Goal: Book appointment/travel/reservation

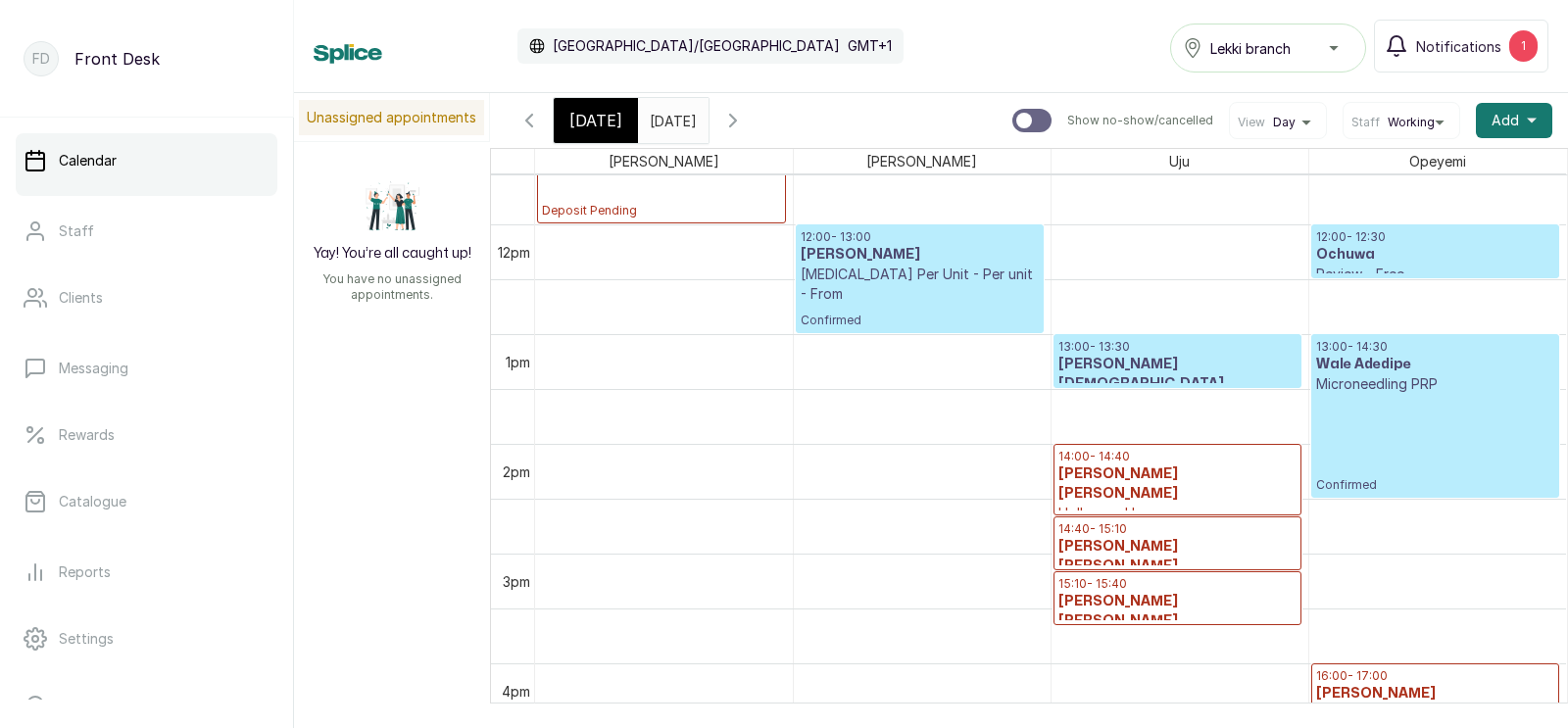
scroll to position [1293, 0]
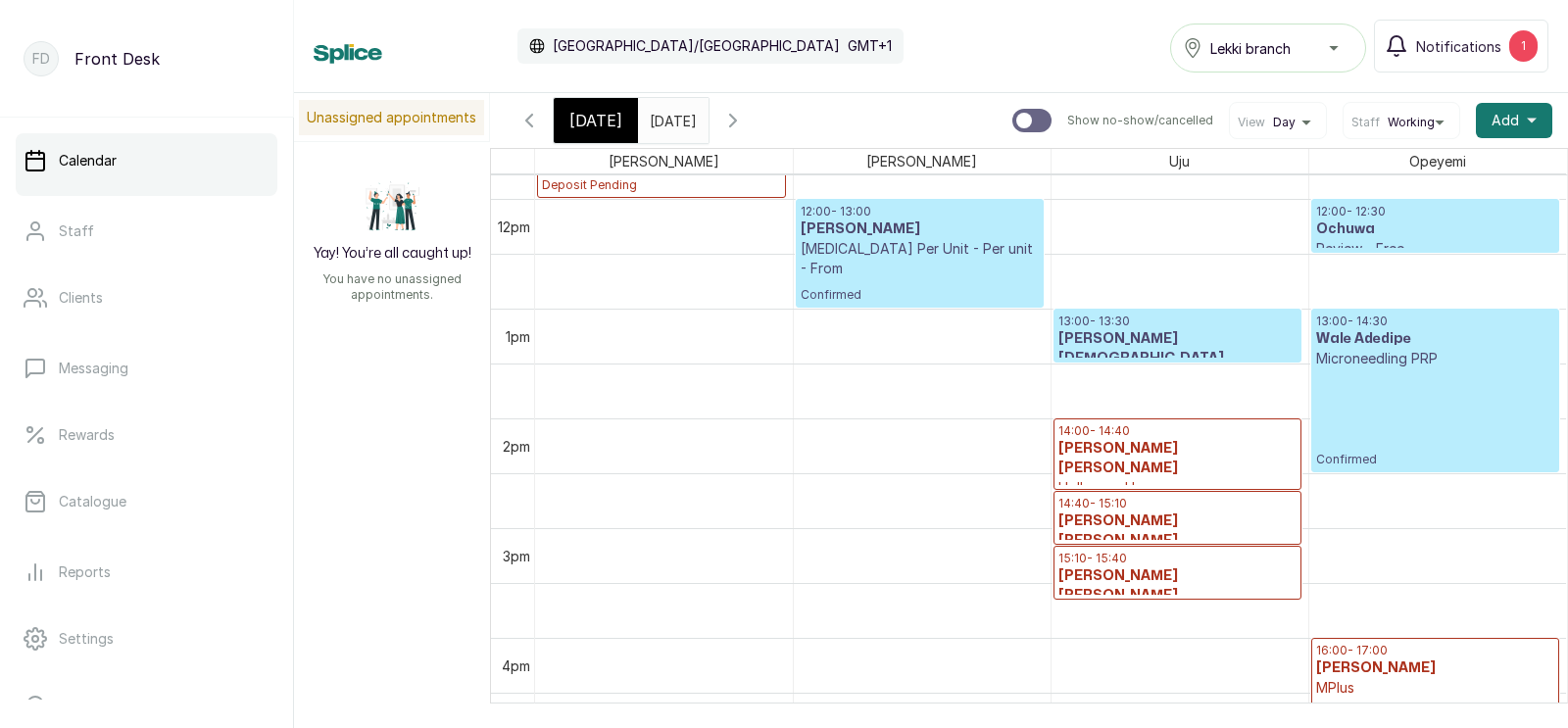
click at [529, 117] on icon "button" at bounding box center [530, 121] width 6 height 12
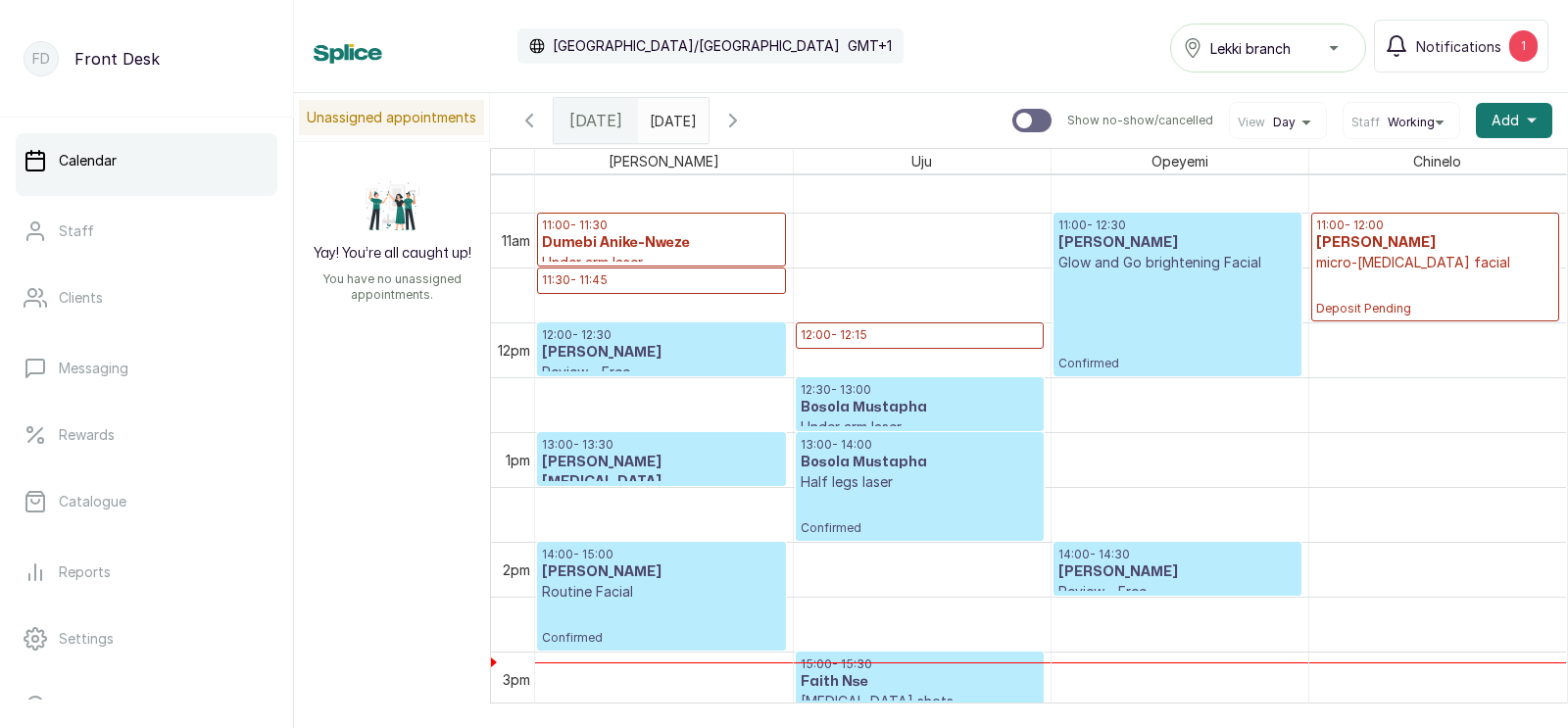
scroll to position [0, 0]
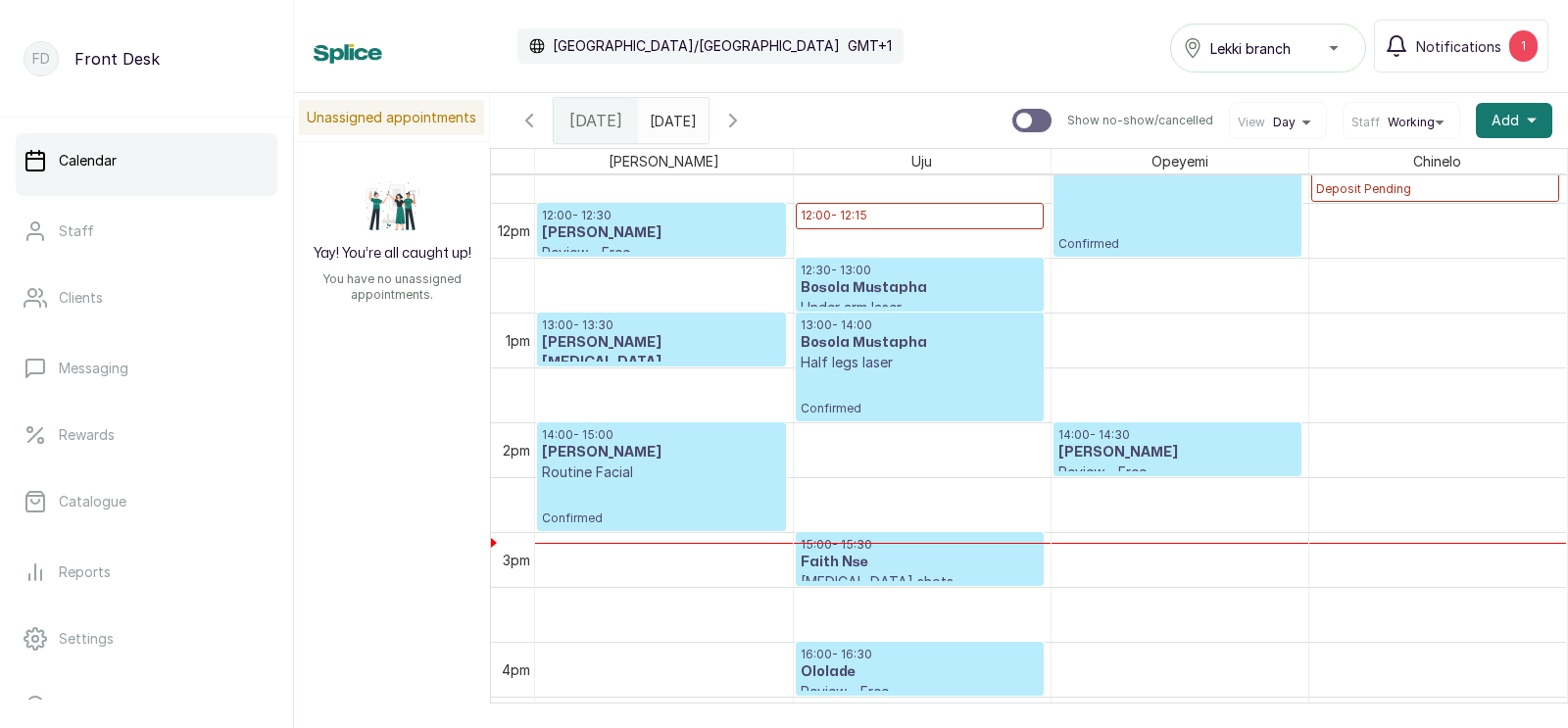
click at [1154, 463] on p "Review - Free" at bounding box center [1177, 473] width 238 height 20
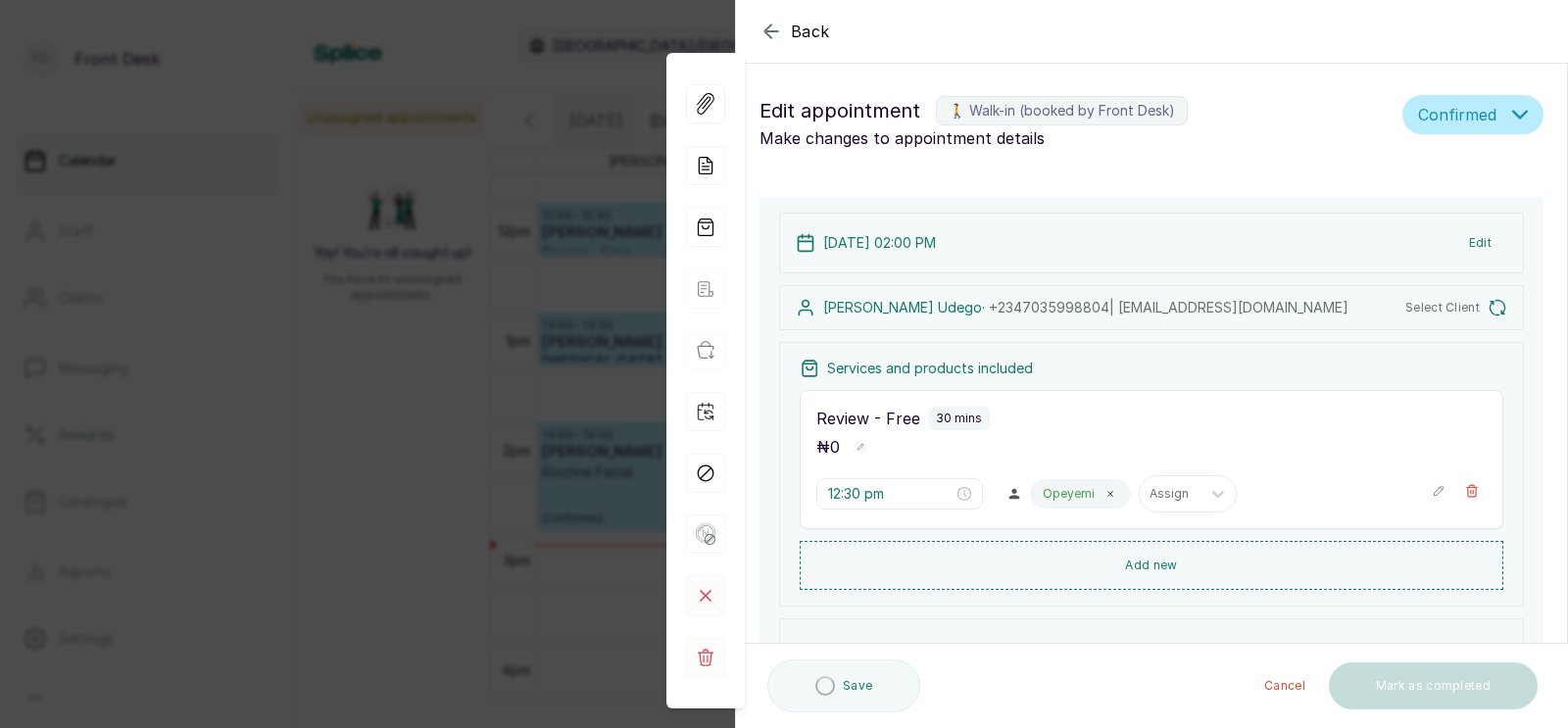
type input "2:00 pm"
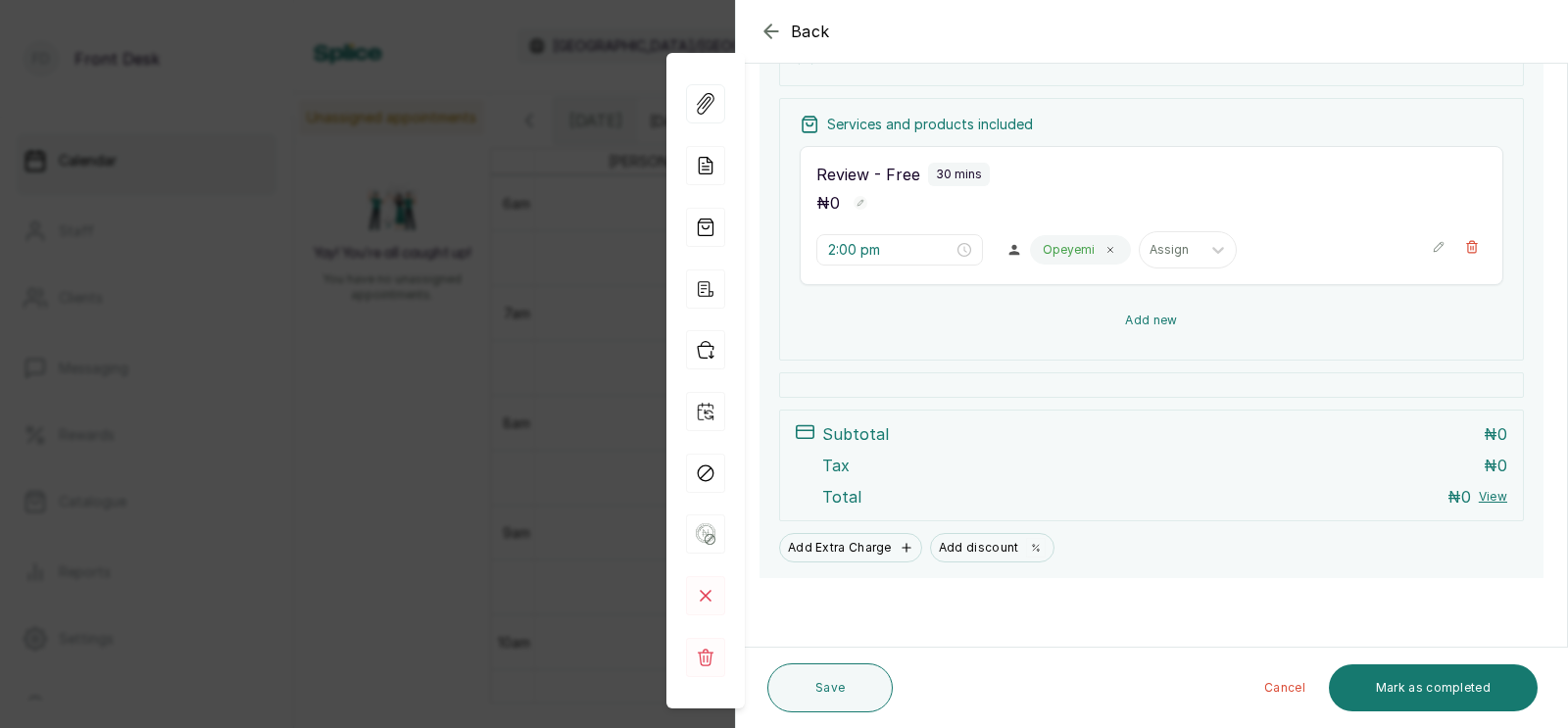
click at [1148, 215] on div "₦ 0" at bounding box center [1151, 203] width 670 height 26
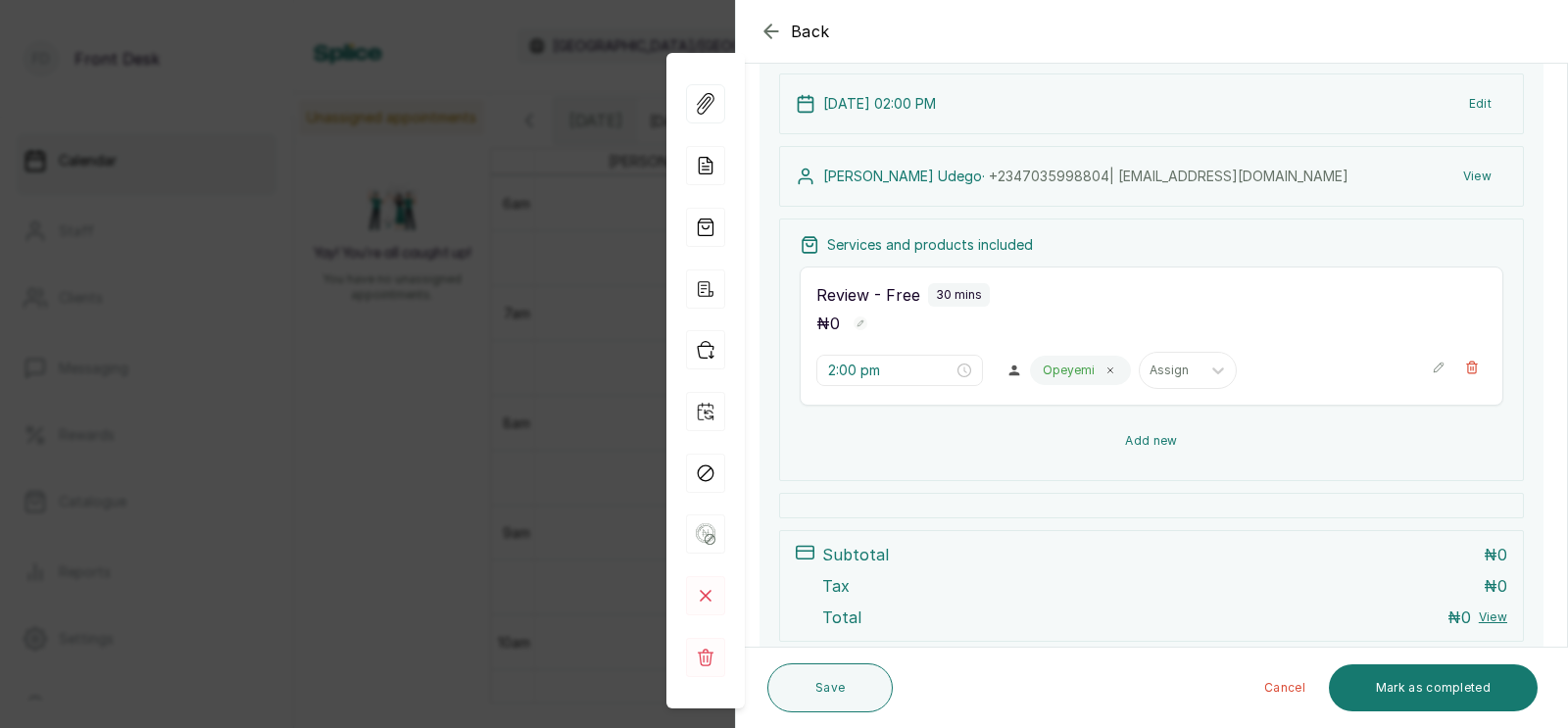
click at [1148, 447] on button "Add new" at bounding box center [1151, 441] width 703 height 47
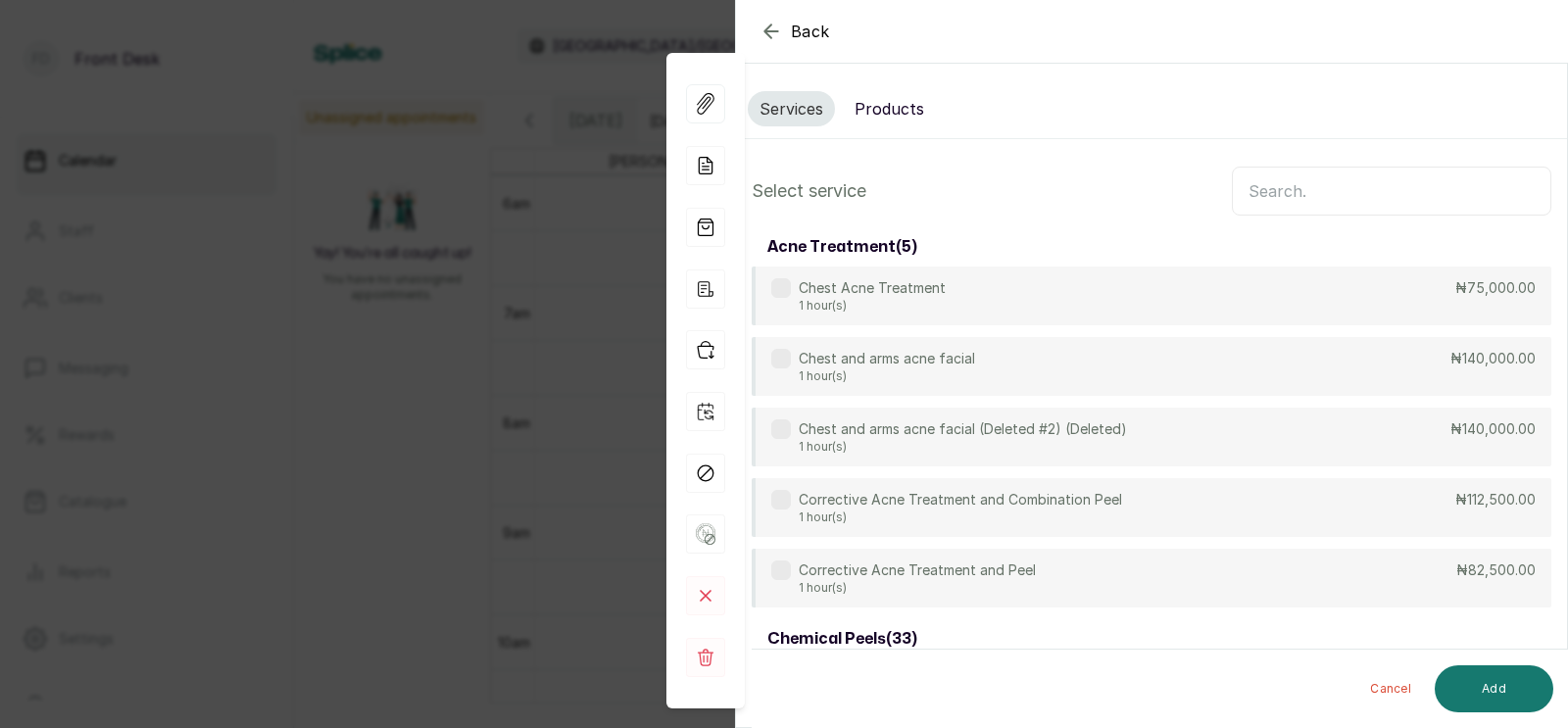
click at [1289, 196] on input "text" at bounding box center [1391, 190] width 319 height 49
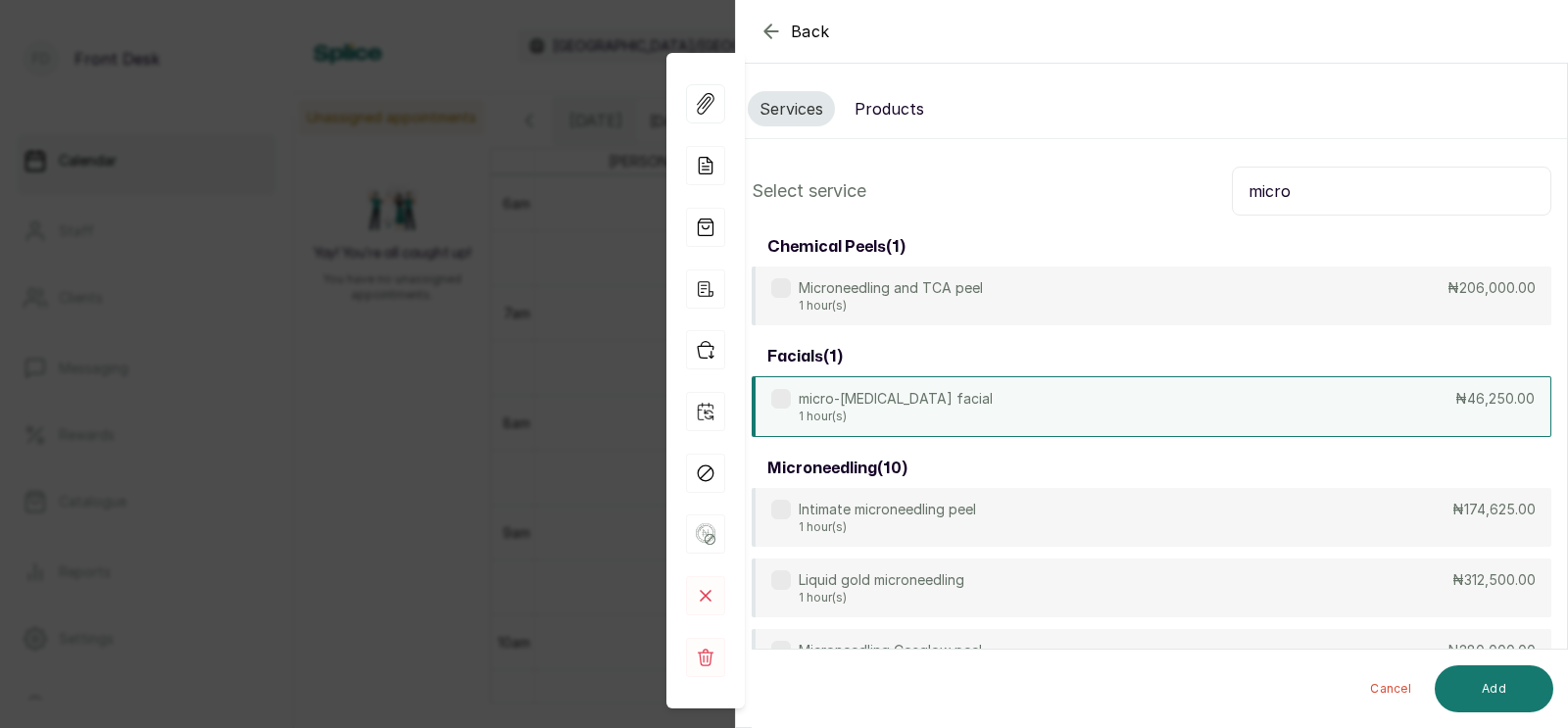
type input "micro"
click at [895, 411] on p "1 hour(s)" at bounding box center [896, 417] width 195 height 16
click at [1479, 694] on button "Add" at bounding box center [1493, 688] width 119 height 47
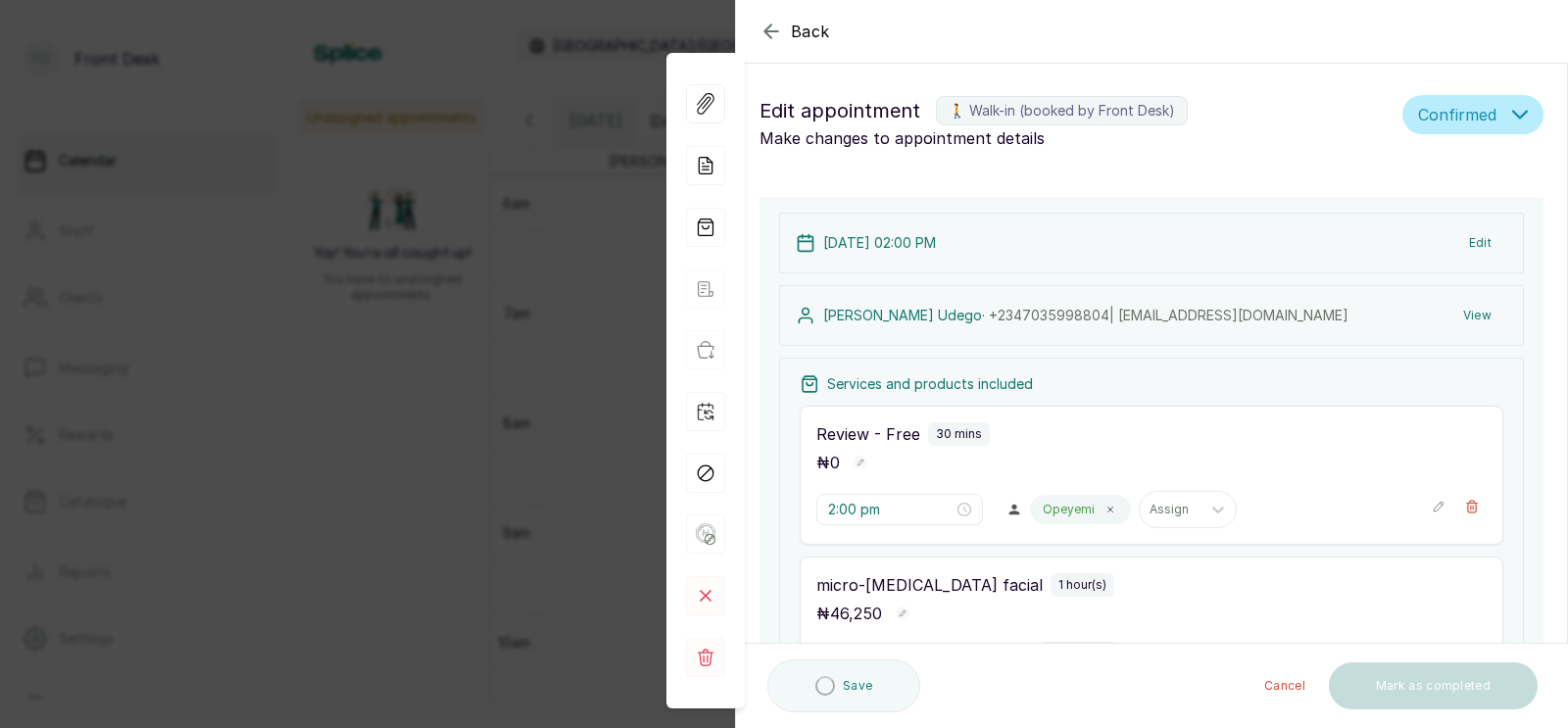
type input "2:30 pm"
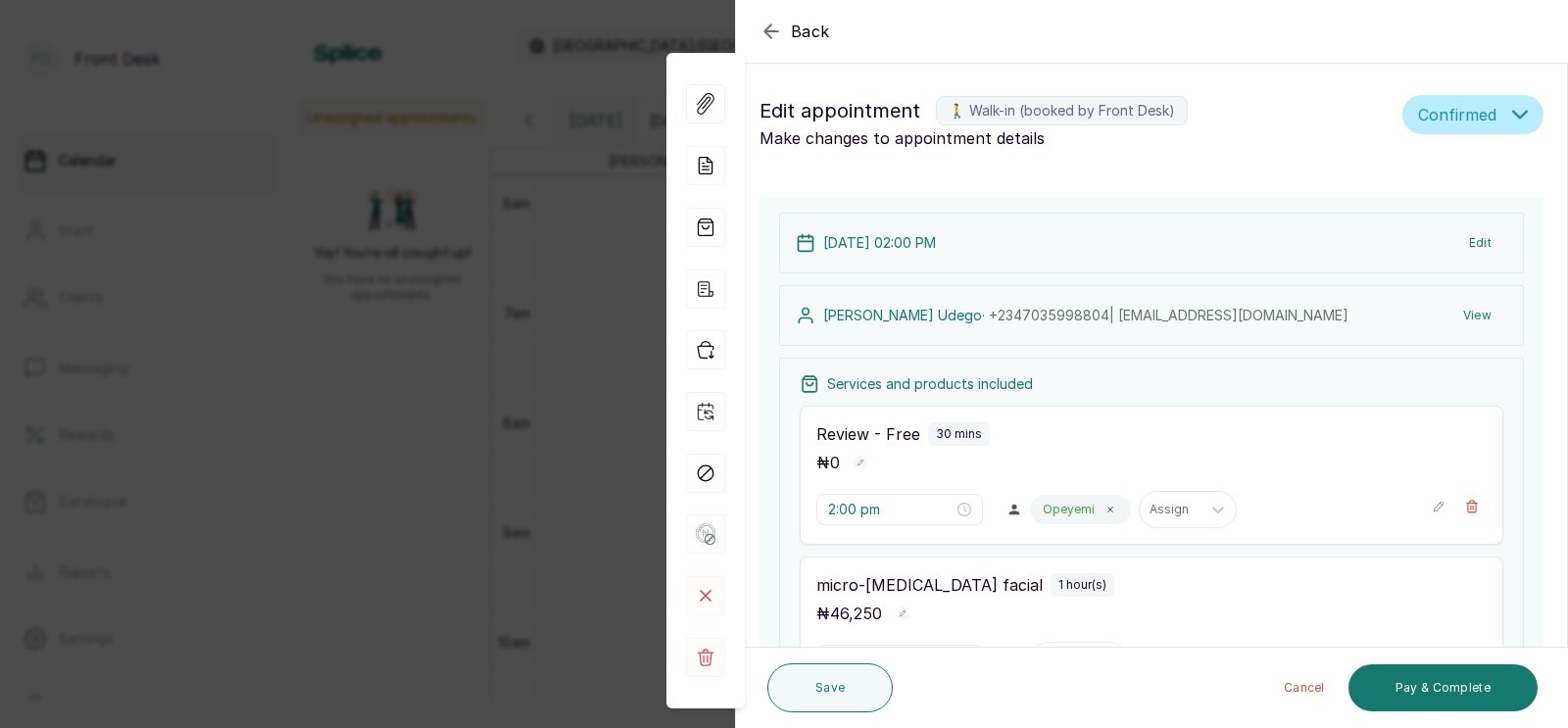
click at [1479, 694] on button "Pay & Complete" at bounding box center [1443, 687] width 190 height 47
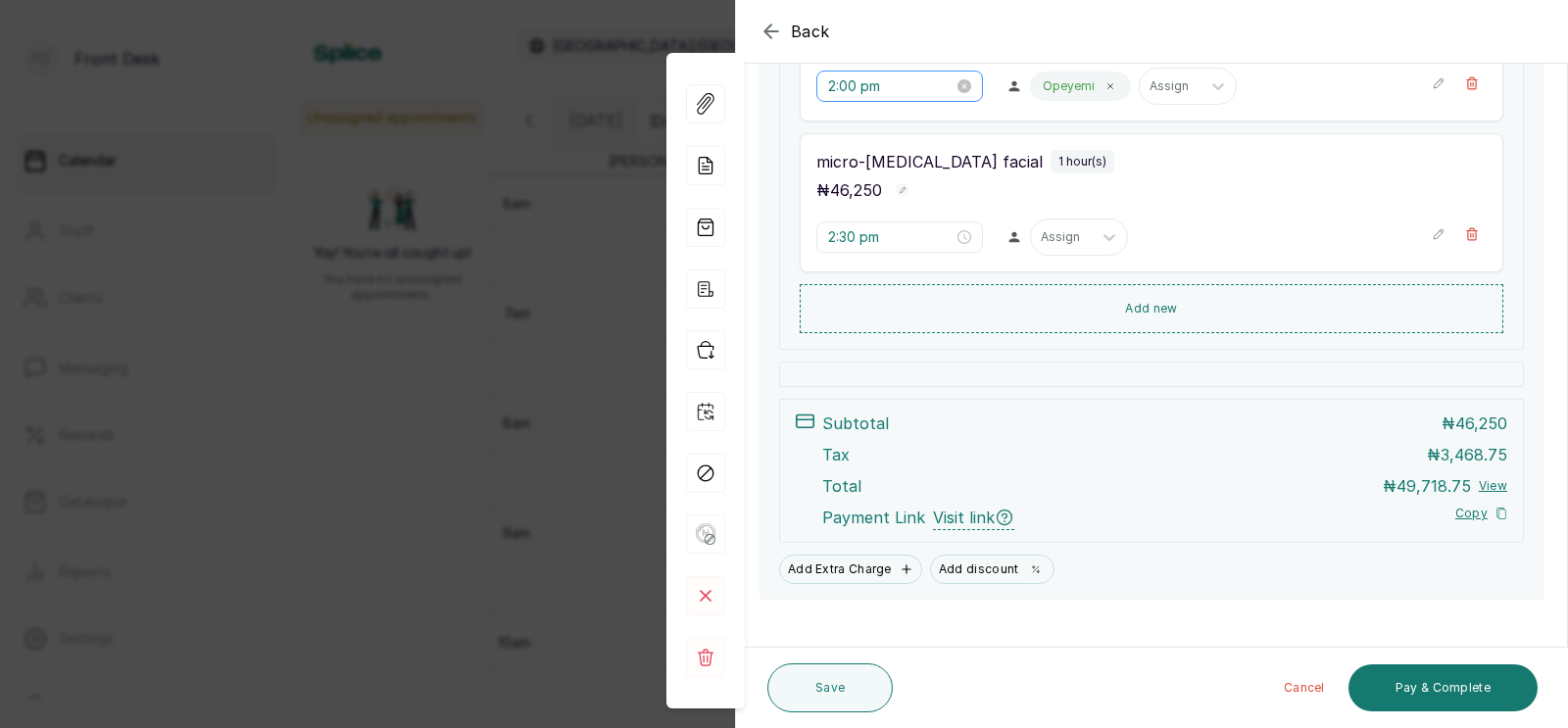
scroll to position [446, 0]
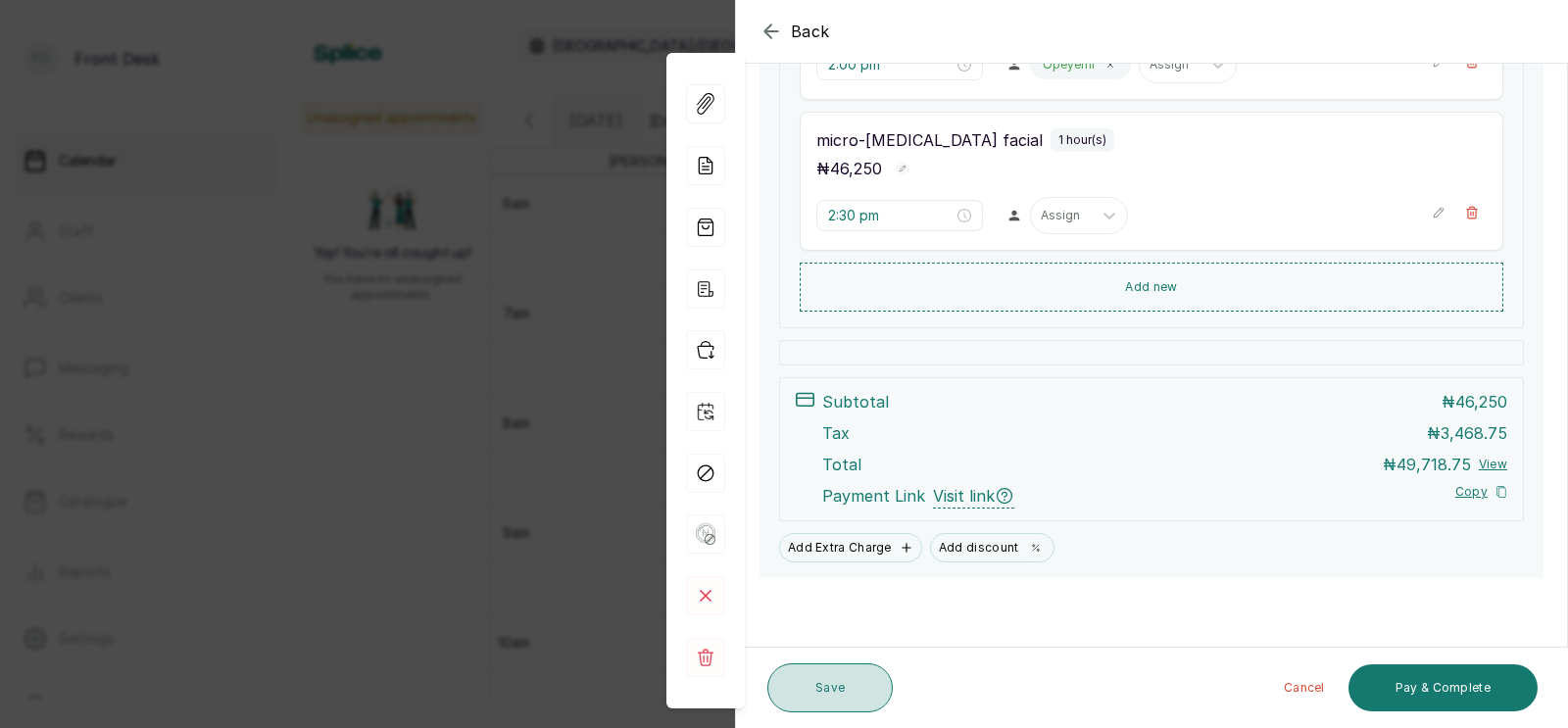
click at [816, 686] on button "Save" at bounding box center [830, 687] width 126 height 49
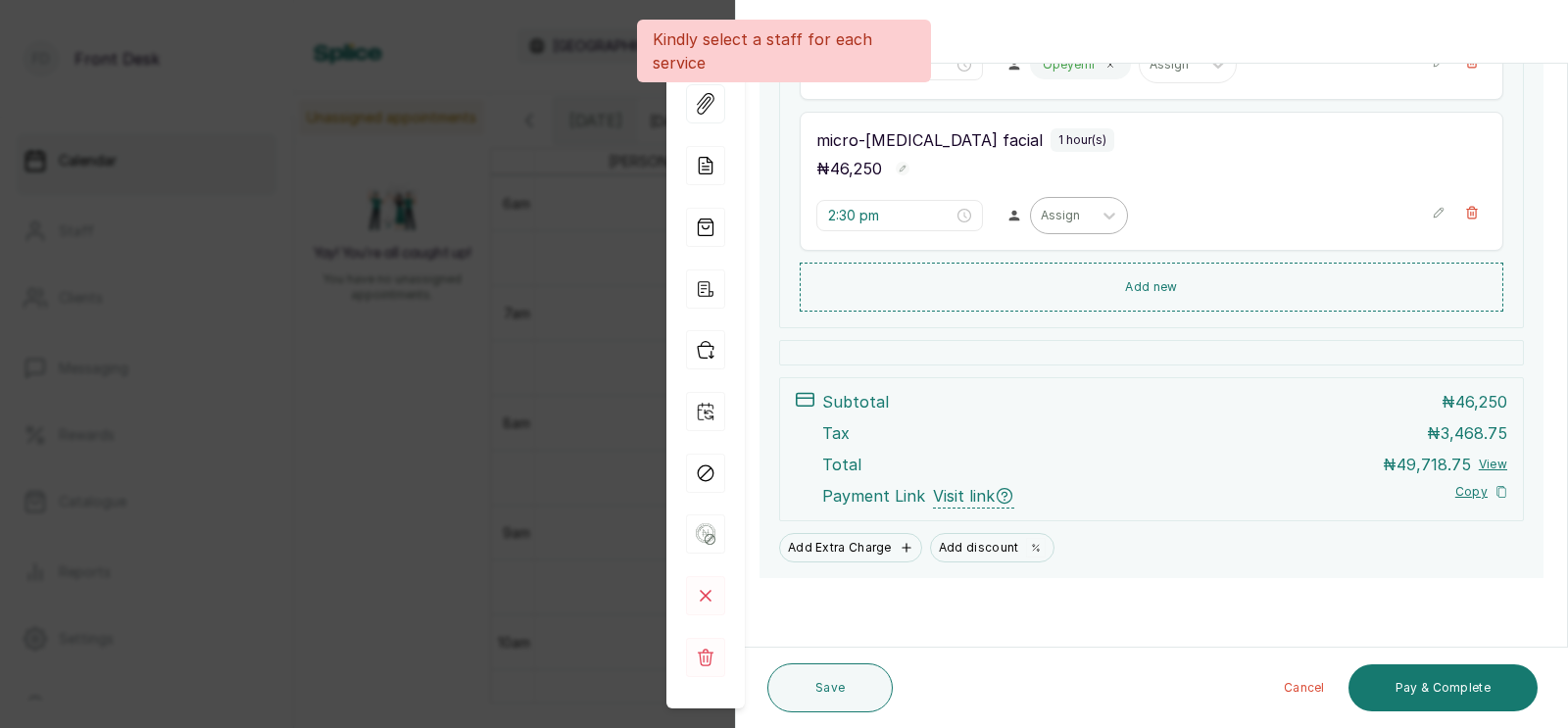
click at [1039, 215] on div "Assign" at bounding box center [1061, 215] width 61 height 26
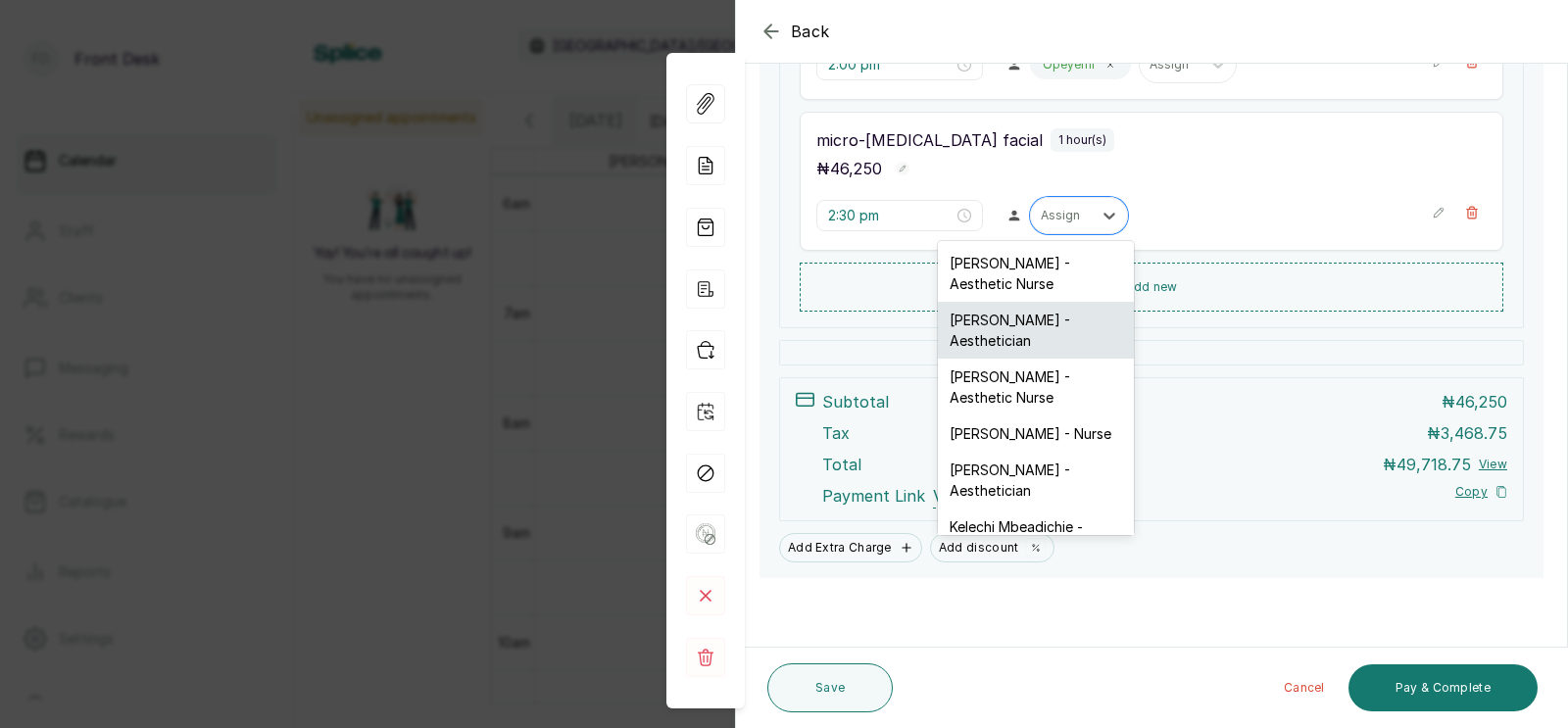
click at [1000, 341] on div "[PERSON_NAME] - Aesthetician" at bounding box center [1035, 330] width 196 height 57
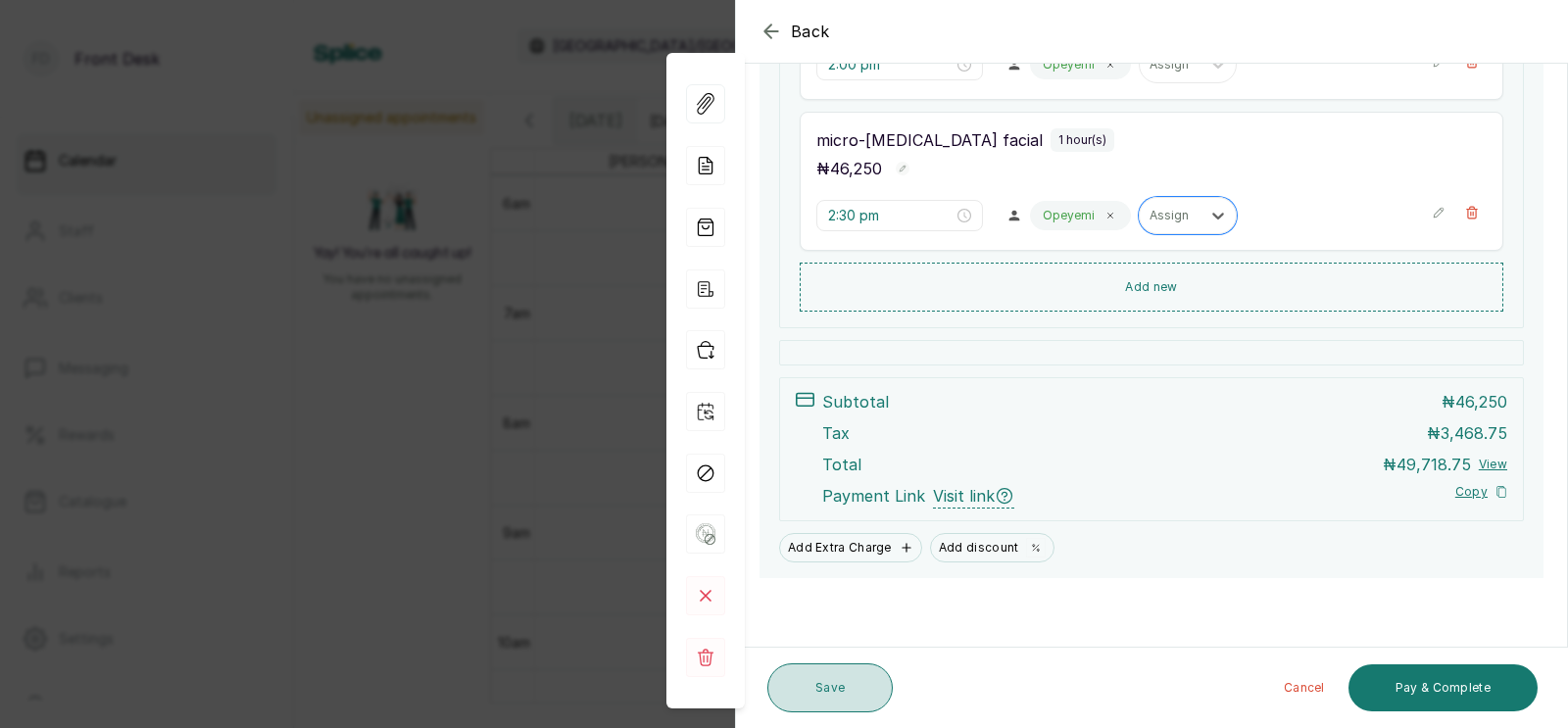
click at [832, 685] on button "Save" at bounding box center [830, 687] width 126 height 49
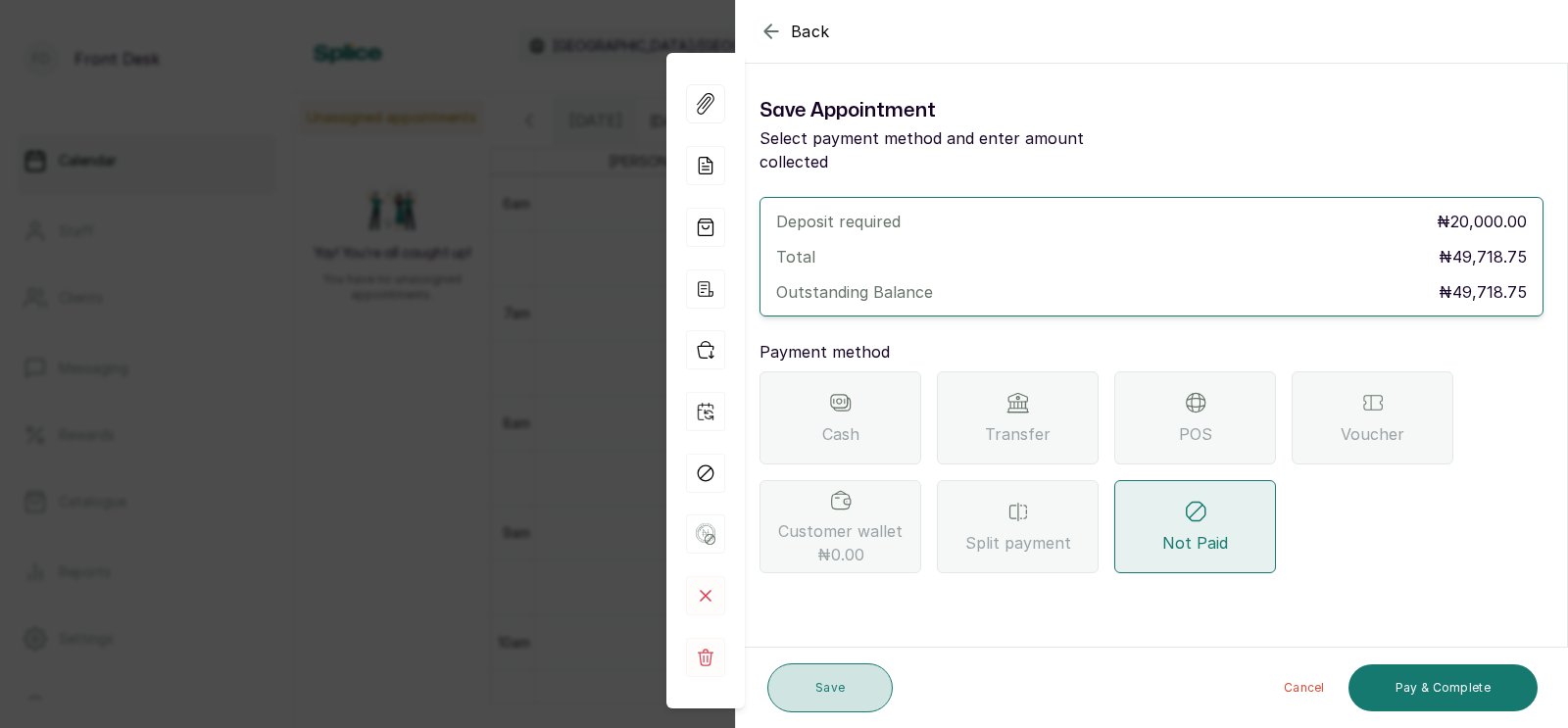
scroll to position [0, 0]
click at [777, 31] on icon "button" at bounding box center [770, 31] width 13 height 13
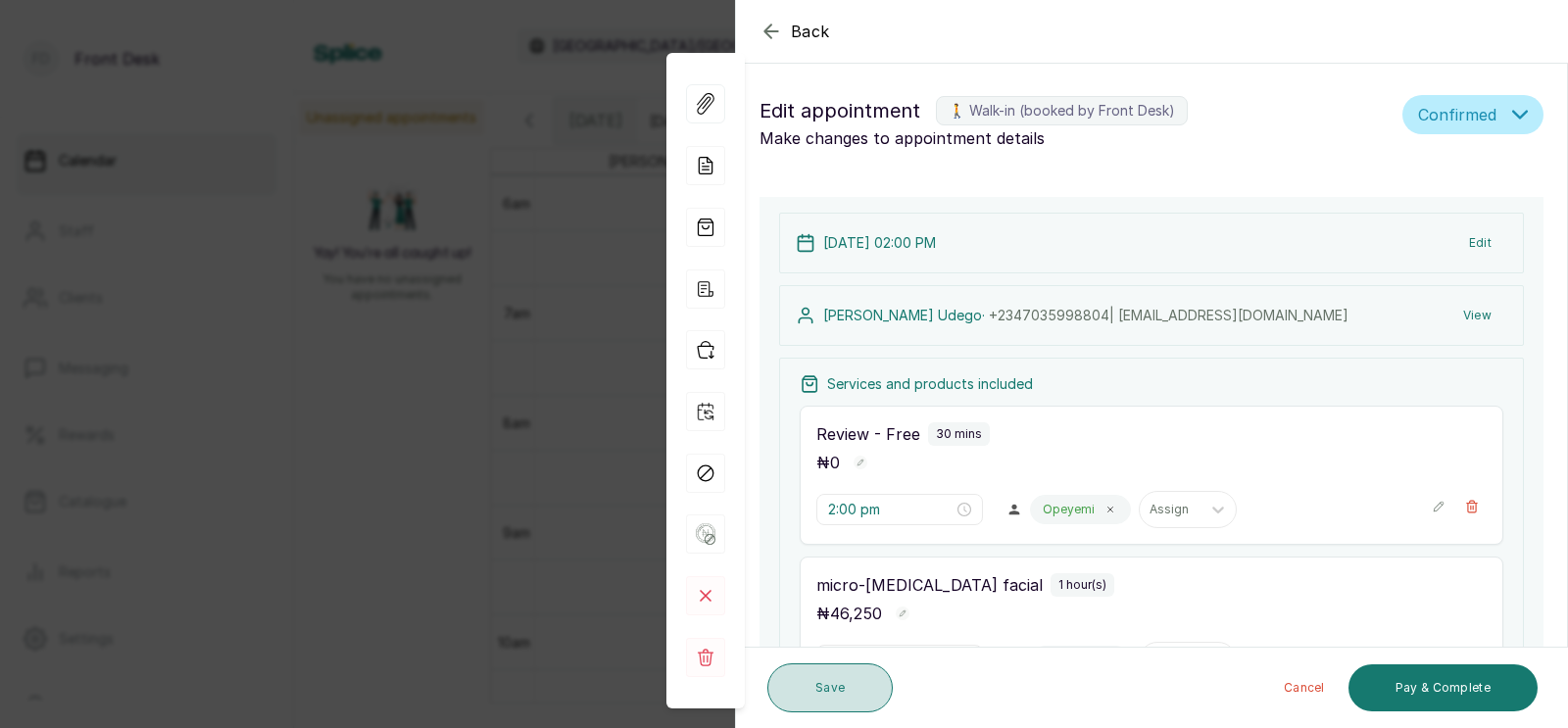
click at [833, 691] on button "Save" at bounding box center [830, 687] width 126 height 49
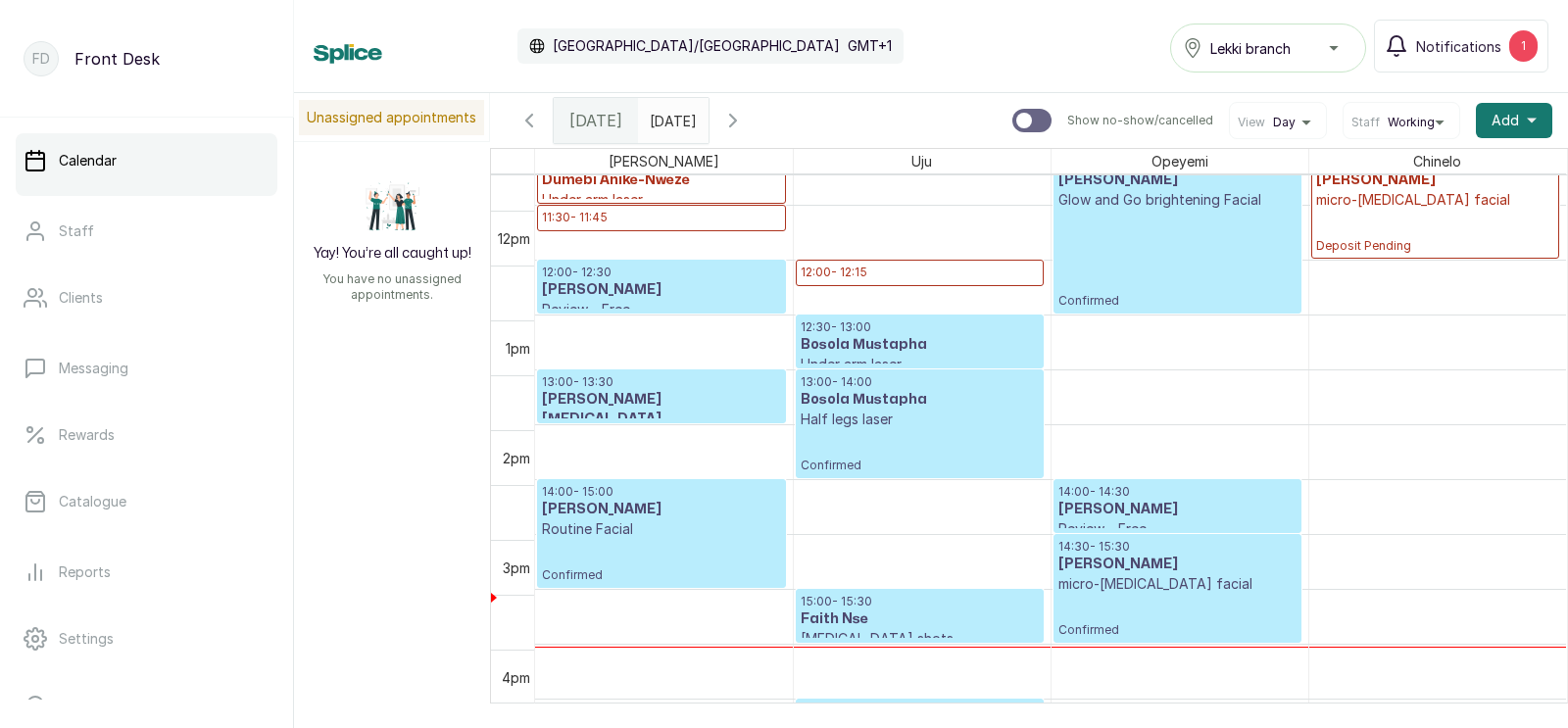
scroll to position [1233, 0]
click at [911, 370] on div "13:00 - 14:00 Bosola Mustapha Half legs laser Confirmed" at bounding box center [920, 423] width 246 height 107
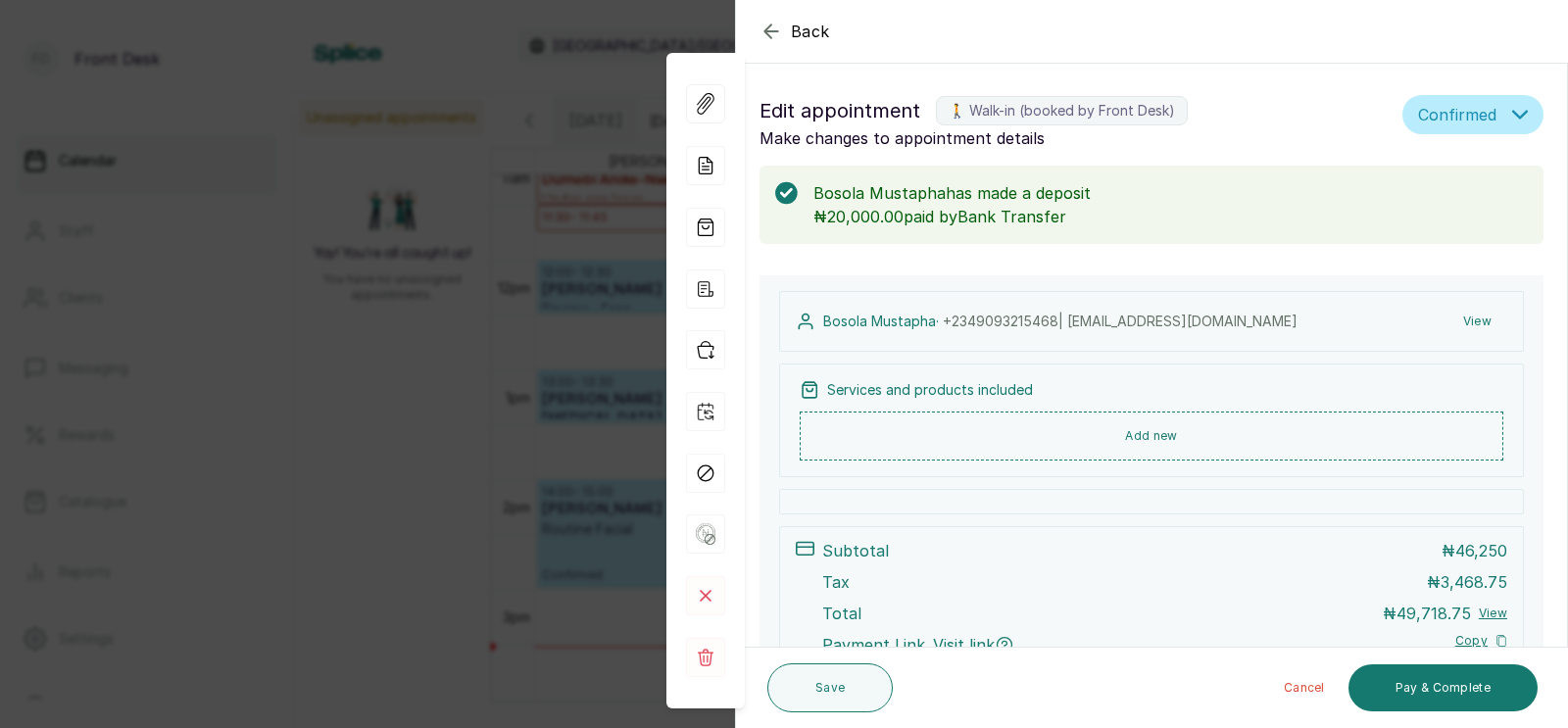
click at [874, 331] on p "Bosola Mustapha · [PHONE_NUMBER] | [EMAIL_ADDRESS][DOMAIN_NAME]" at bounding box center [1060, 321] width 475 height 20
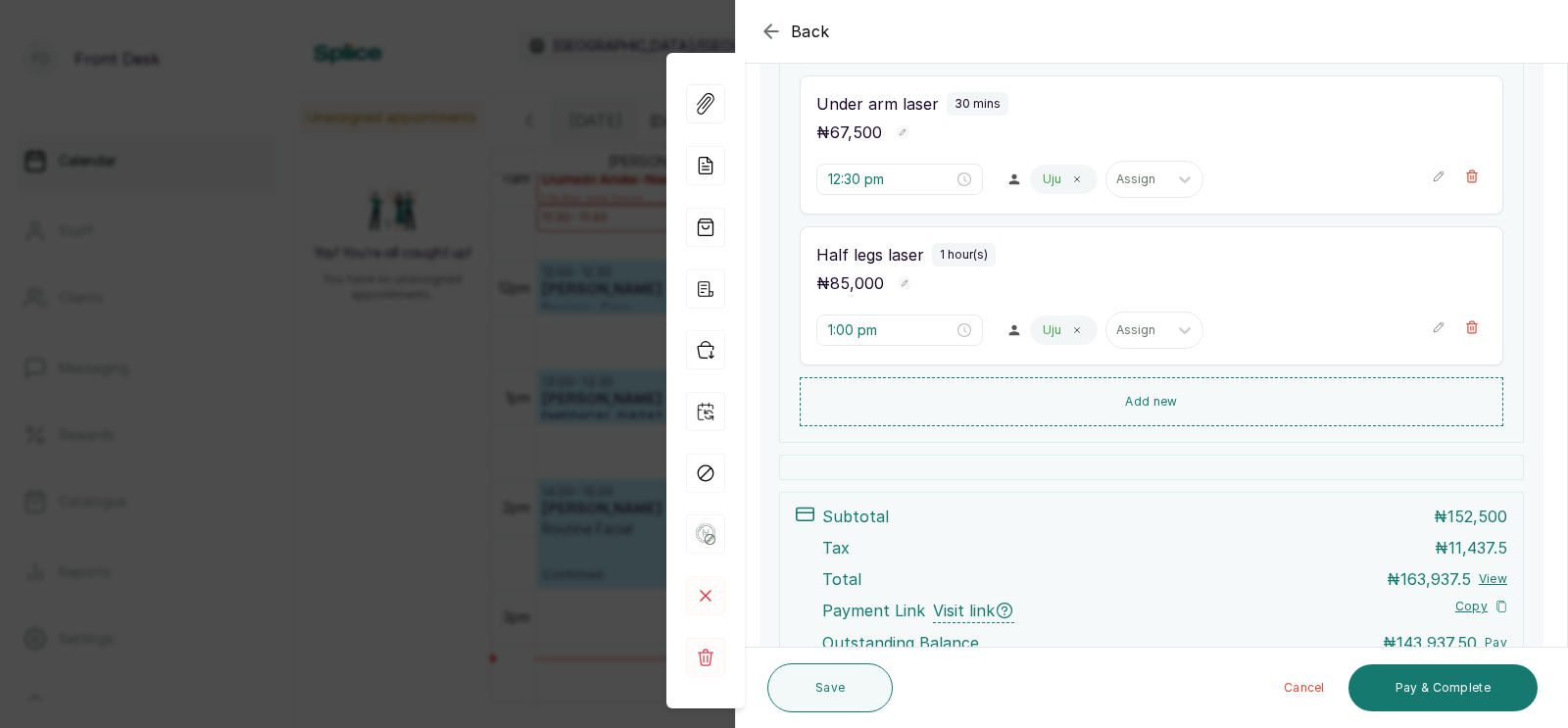
scroll to position [555, 0]
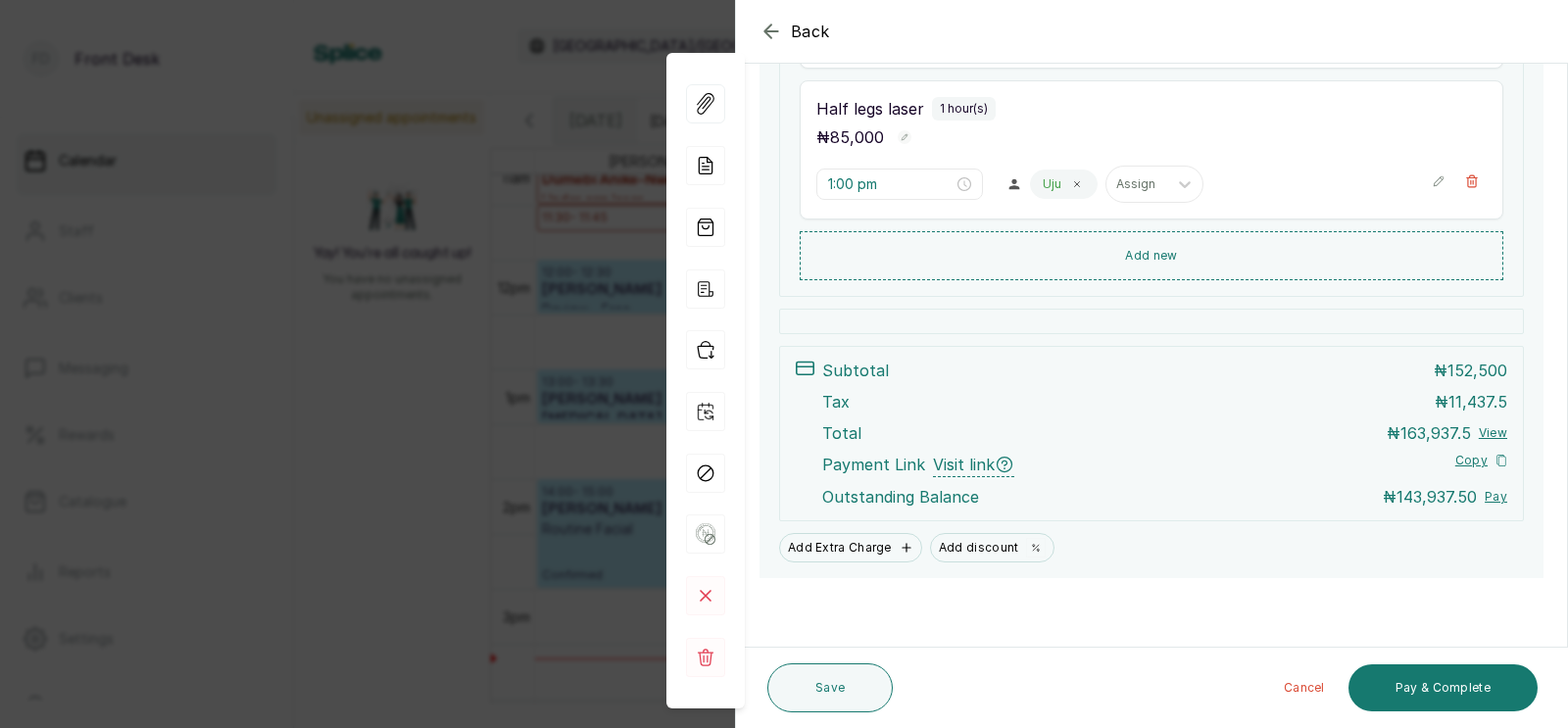
click at [595, 459] on div "Back Appointment Details Edit appointment 🚶 Walk-in (booked by Front Desk) Make…" at bounding box center [784, 364] width 1568 height 728
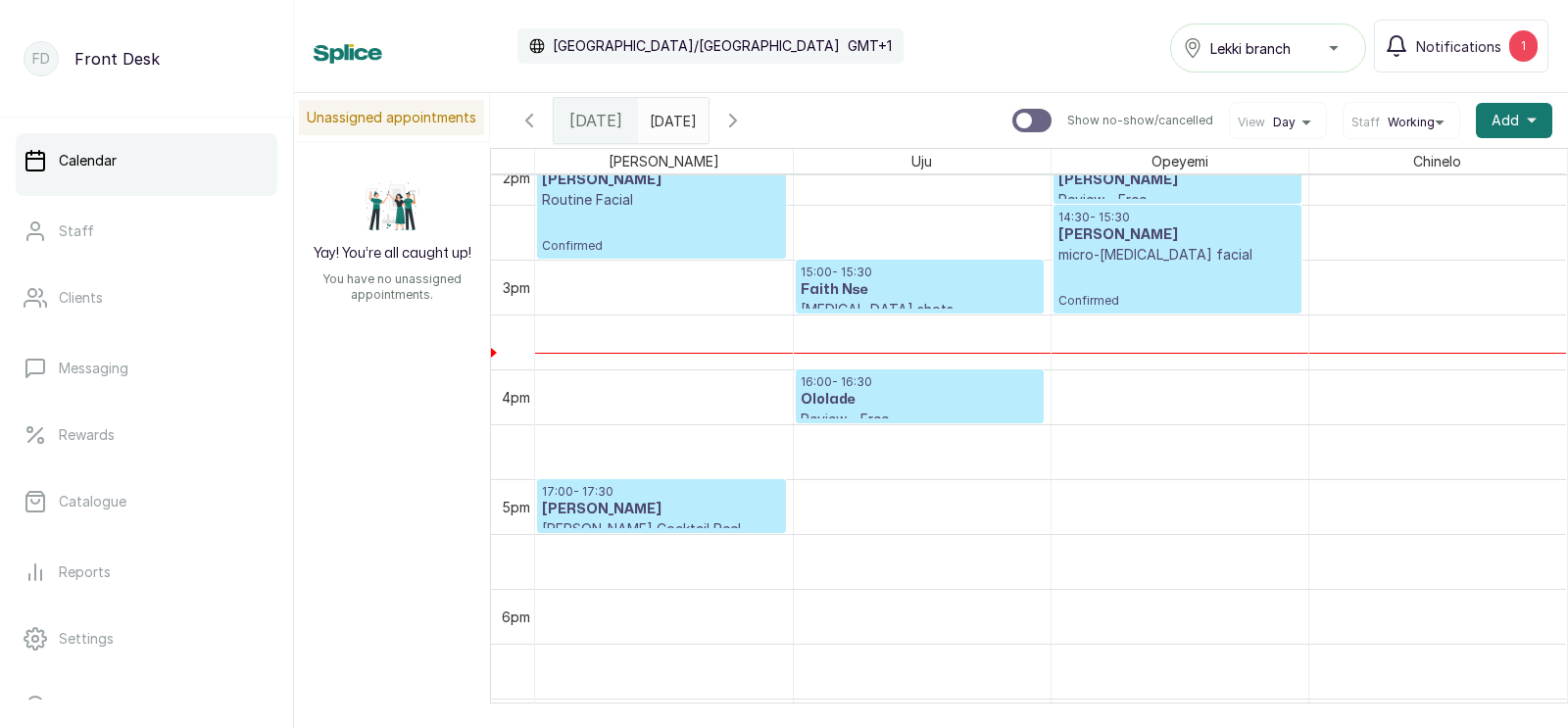
scroll to position [1563, 0]
